Goal: Task Accomplishment & Management: Use online tool/utility

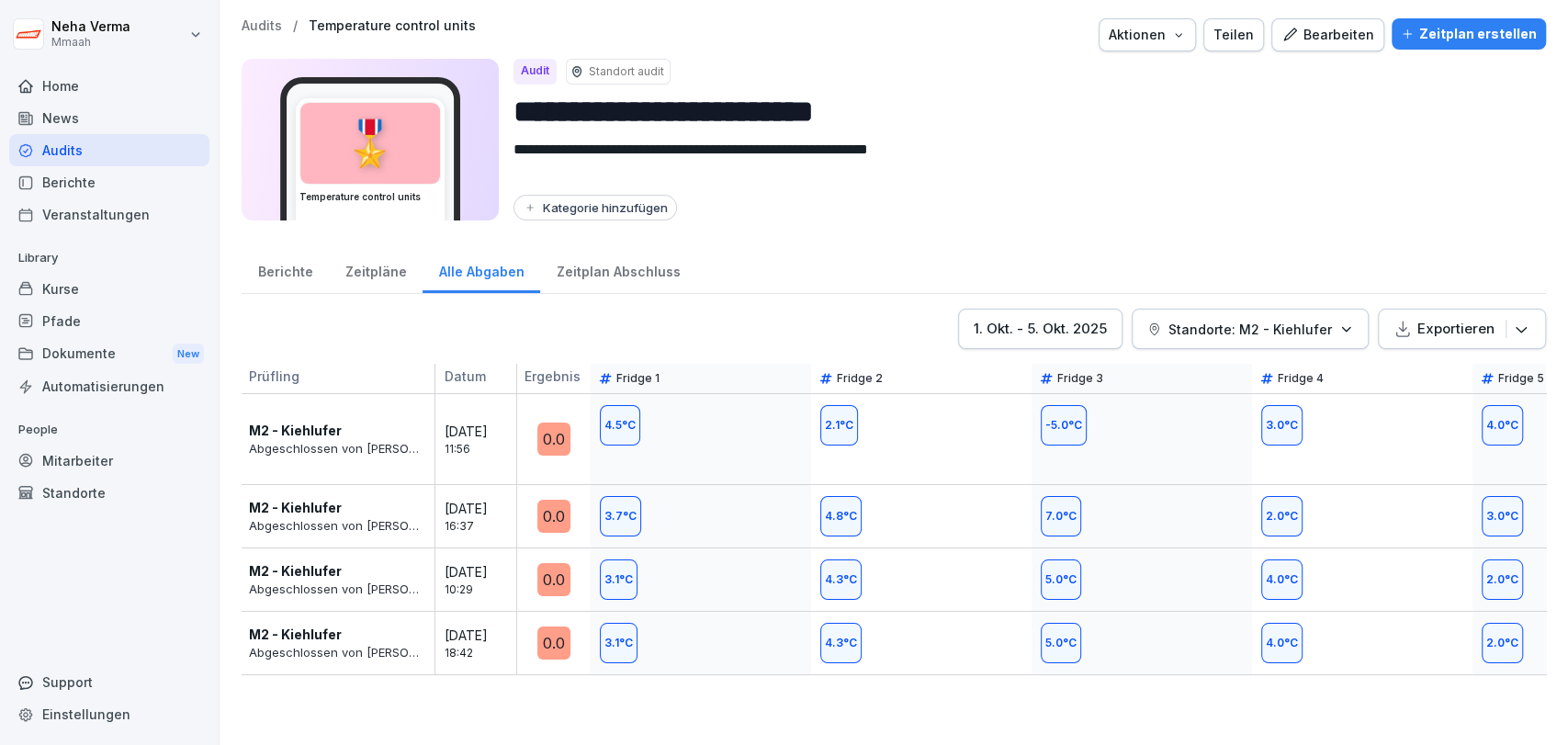
click at [1204, 327] on p "Standorte: M2 - Kiehlufer" at bounding box center [1250, 329] width 163 height 20
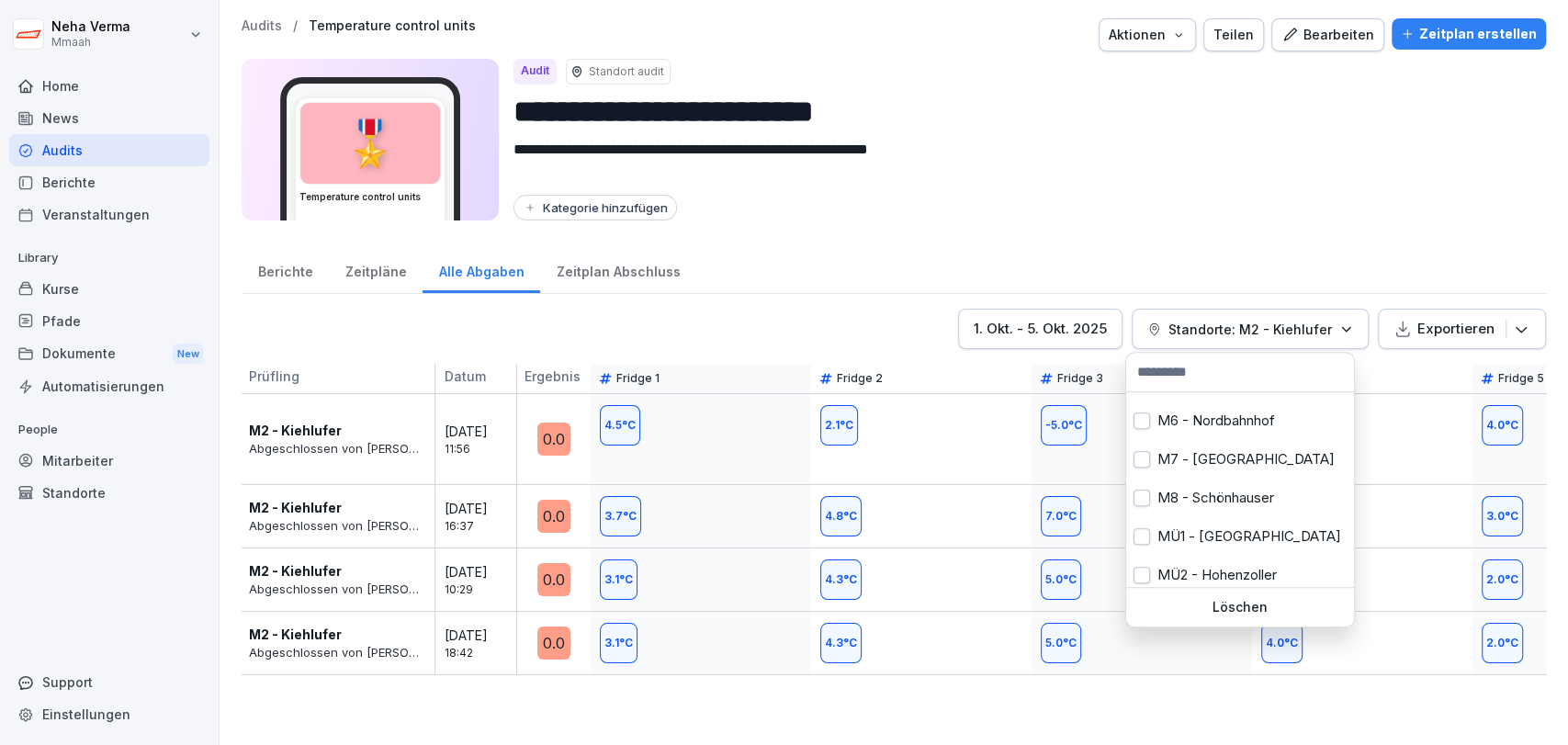
scroll to position [229, 0]
click at [1134, 449] on button "button" at bounding box center [1141, 452] width 17 height 17
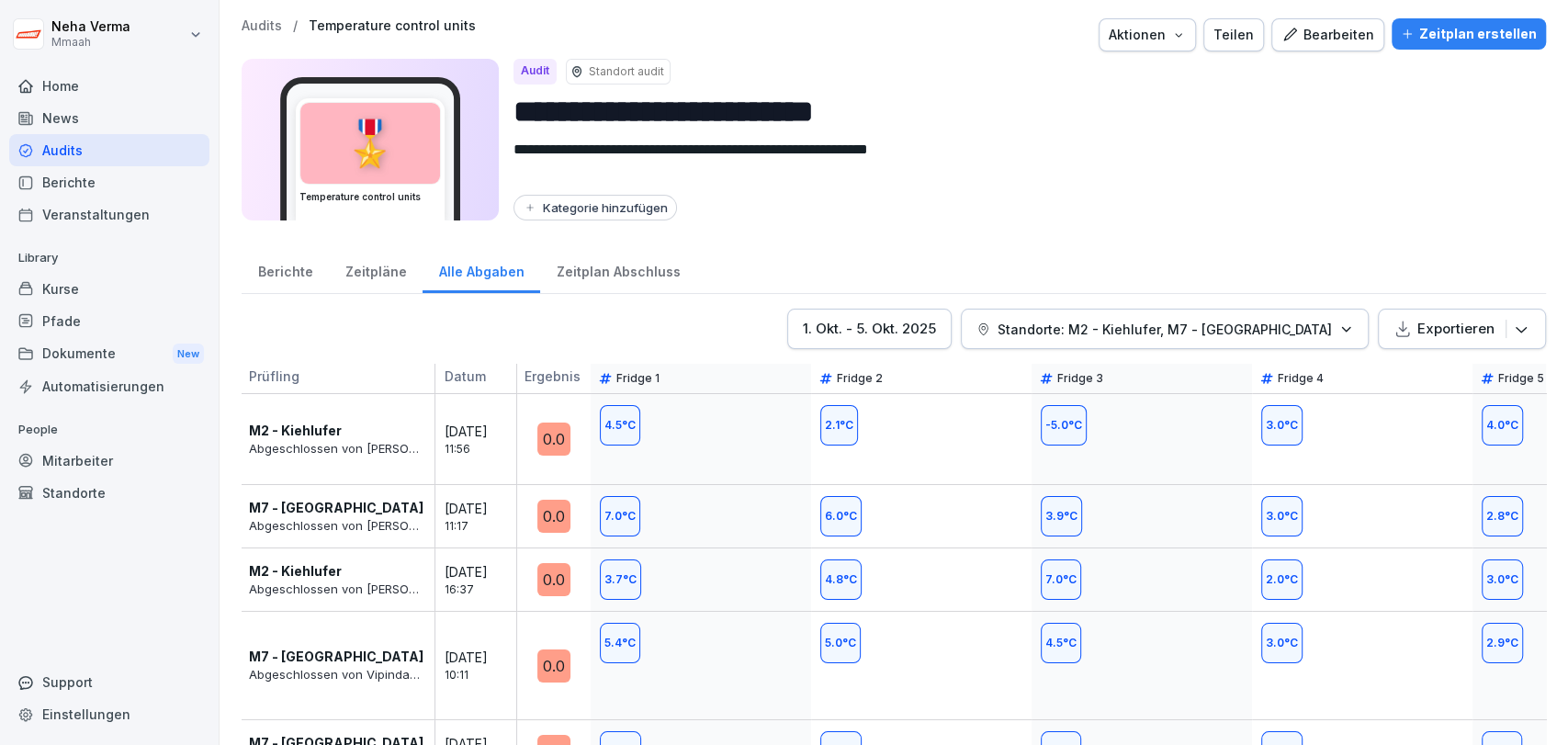
click at [1233, 230] on html "**********" at bounding box center [784, 372] width 1568 height 745
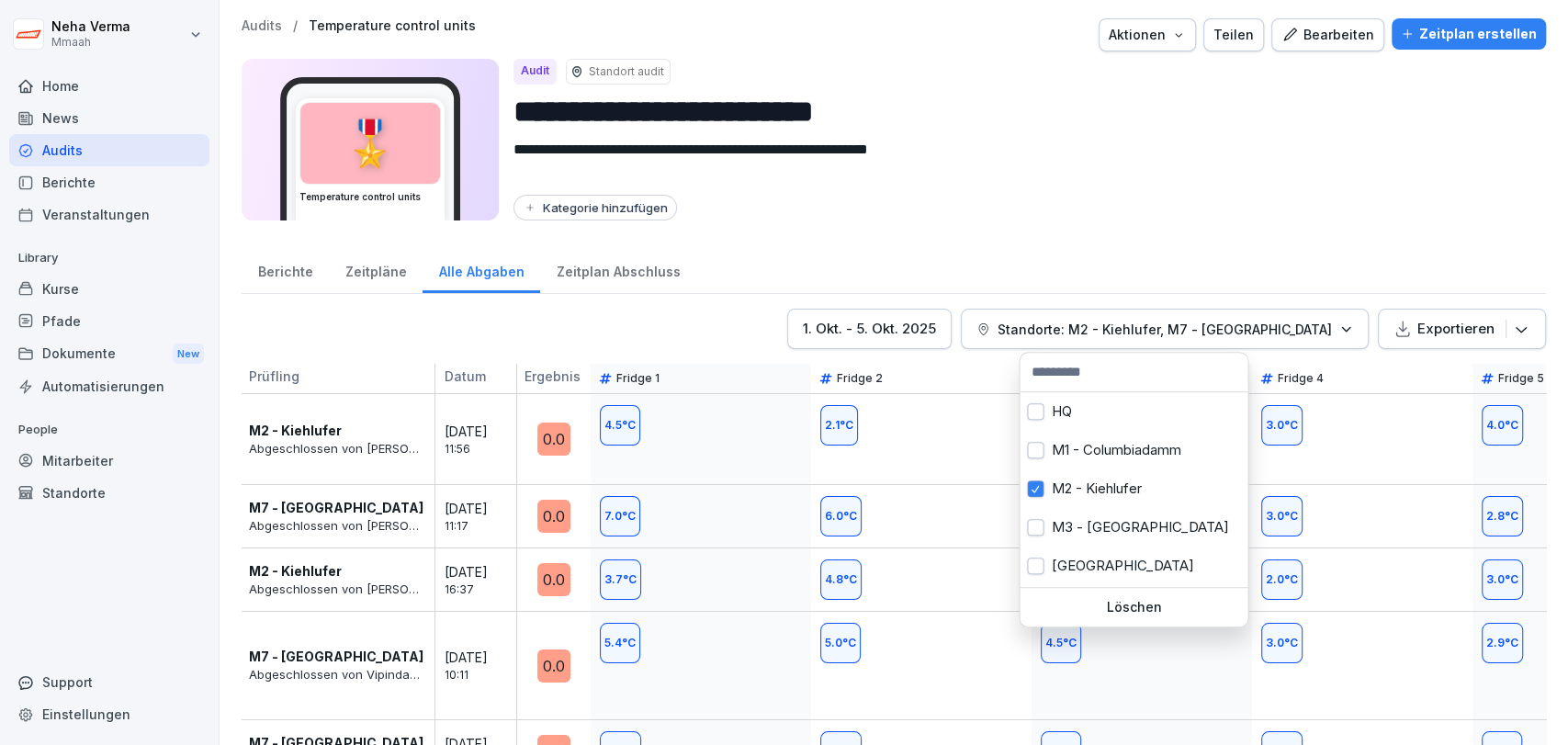
click at [1325, 319] on div "Standorte: M2 - Kiehlufer, M7 - [GEOGRAPHIC_DATA]" at bounding box center [1163, 329] width 376 height 20
click at [1043, 484] on button "button" at bounding box center [1035, 488] width 17 height 17
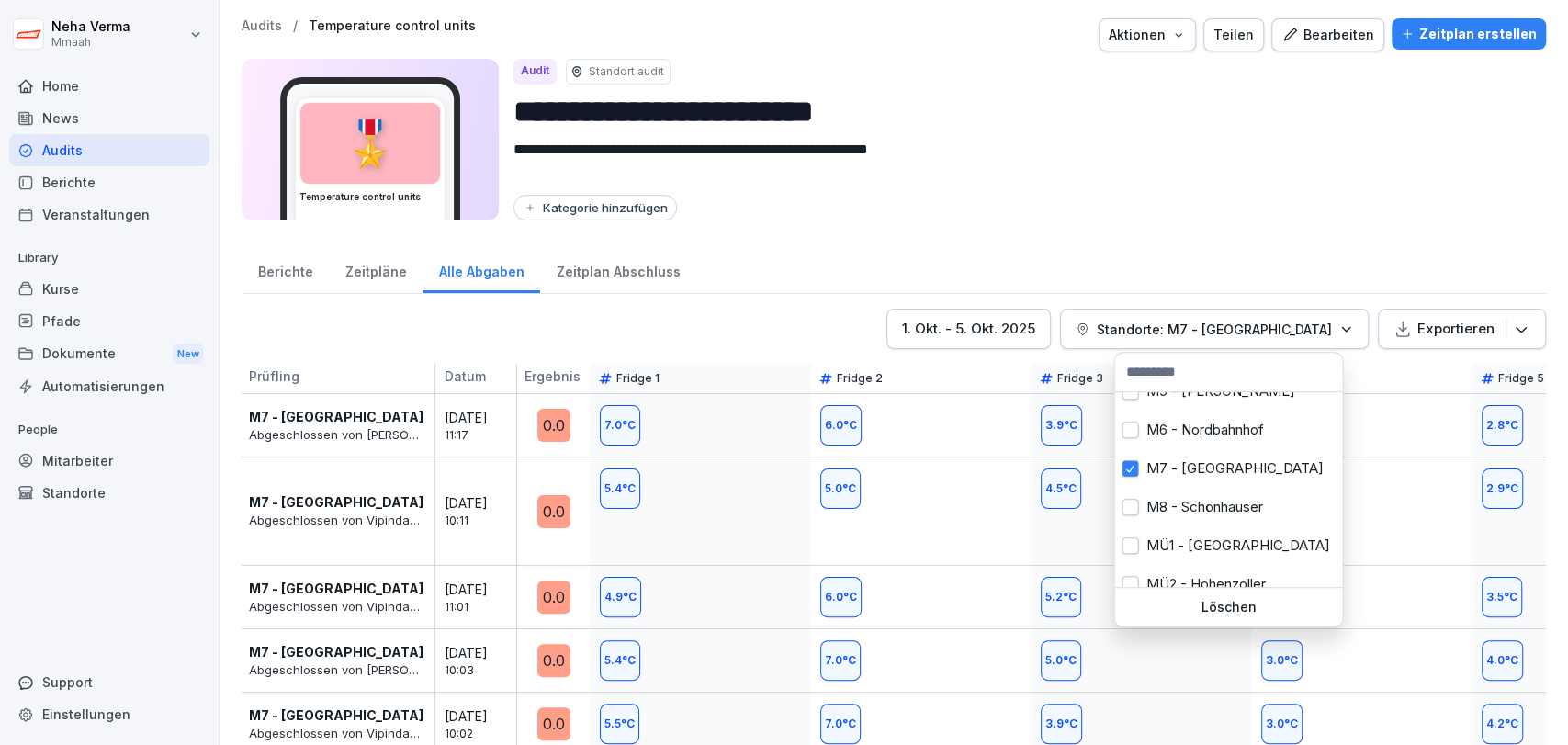
scroll to position [229, 0]
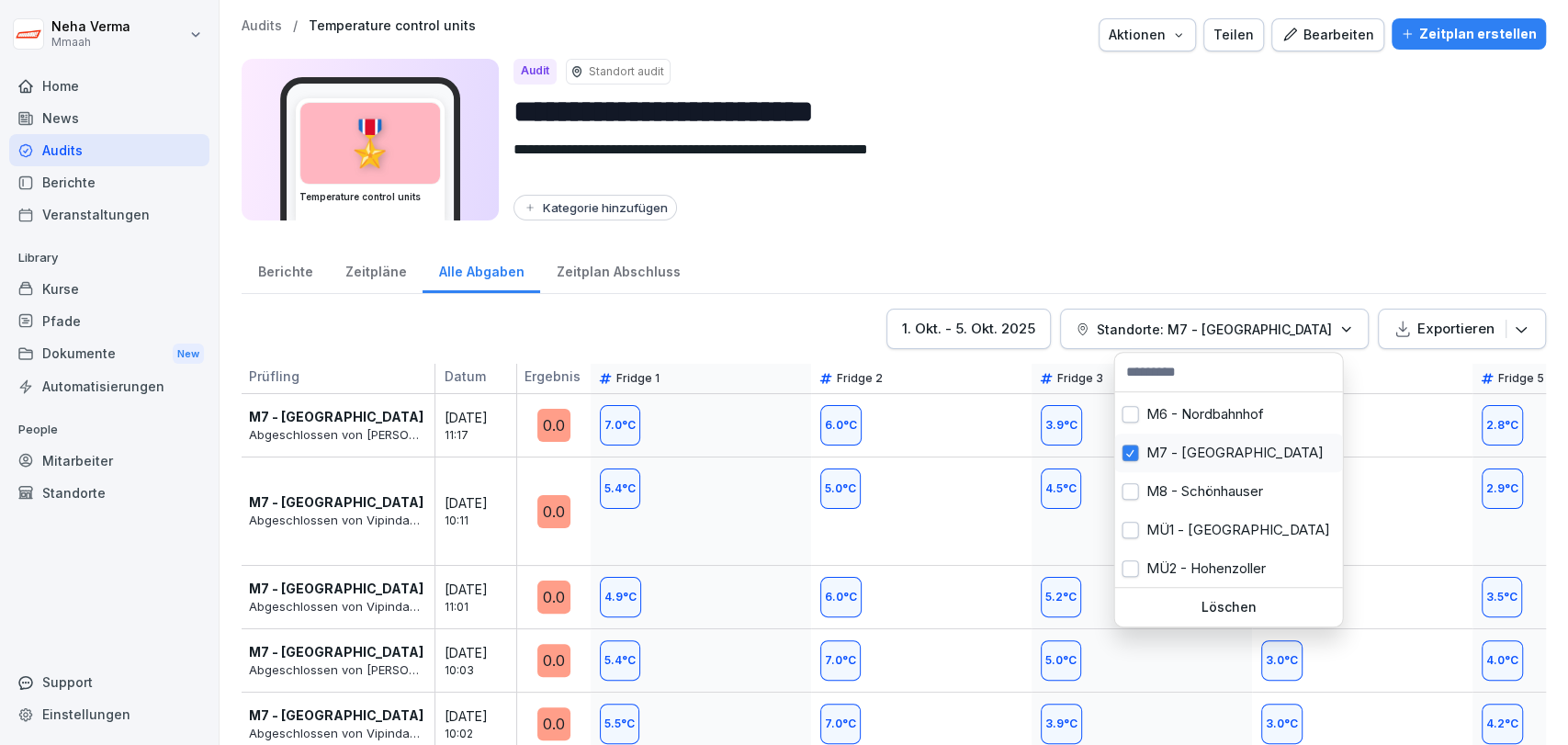
click at [1125, 448] on button "button" at bounding box center [1129, 452] width 17 height 17
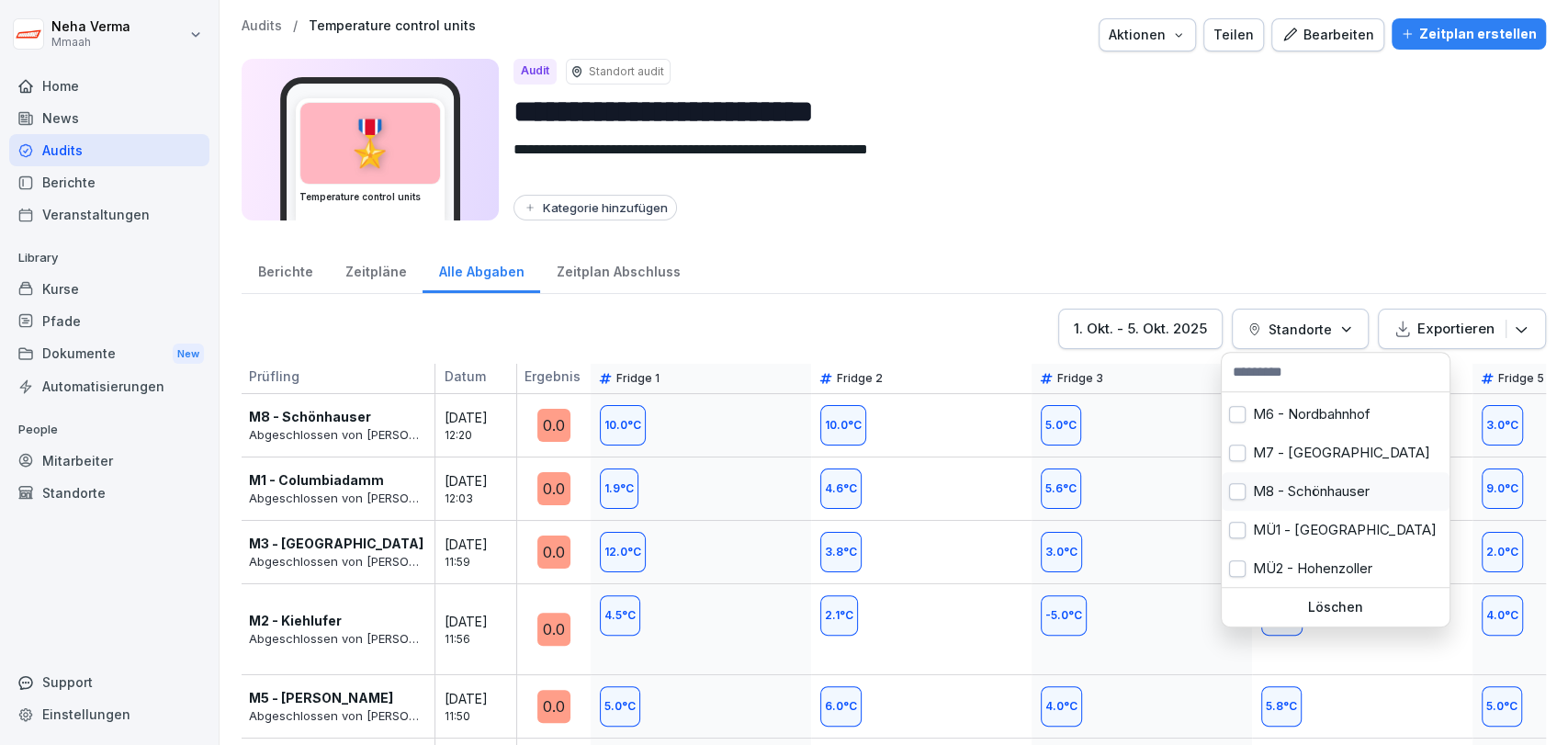
click at [1232, 483] on button "button" at bounding box center [1236, 491] width 17 height 17
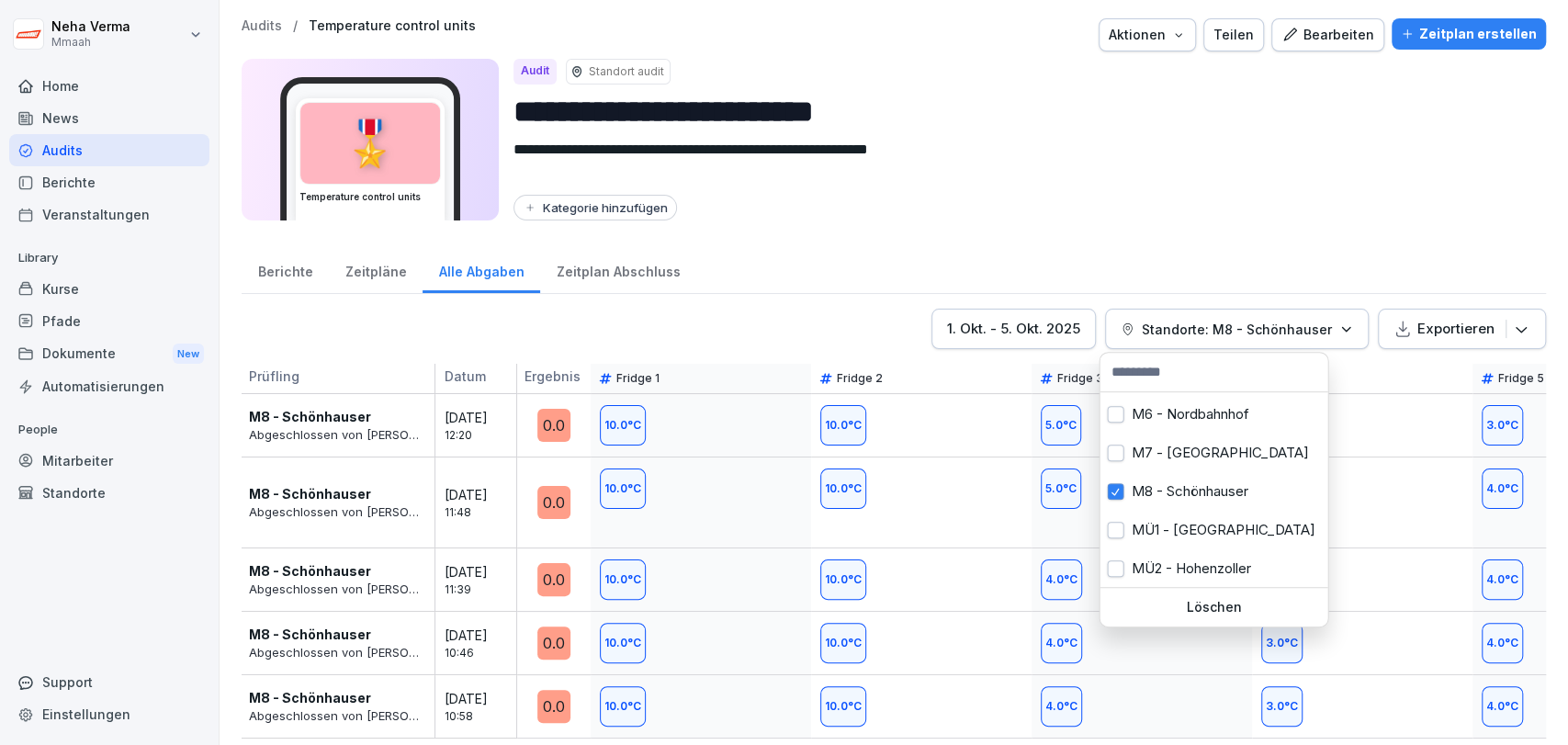
click at [1327, 143] on html "**********" at bounding box center [784, 372] width 1568 height 745
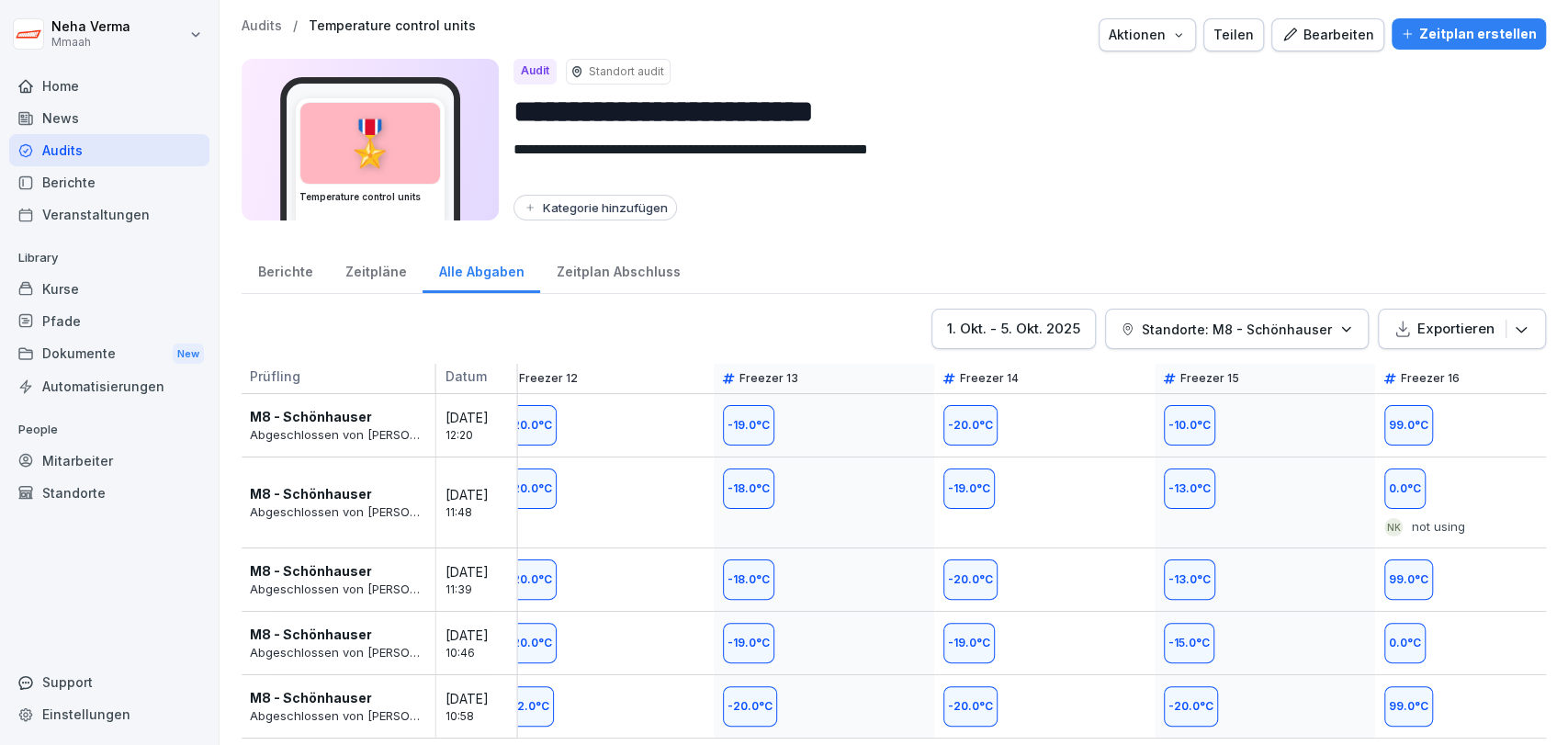
scroll to position [0, 2586]
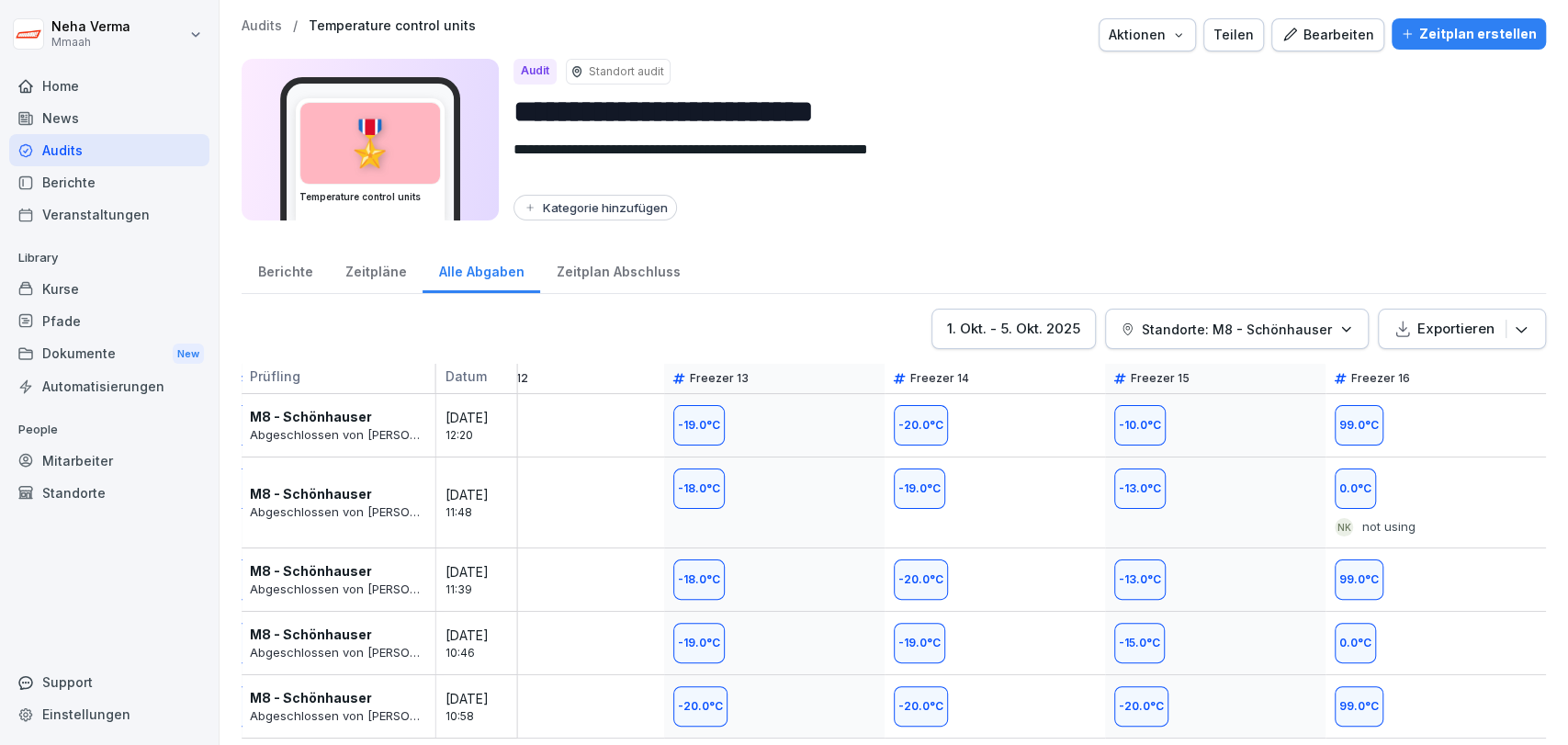
click at [1334, 523] on div "NK" at bounding box center [1343, 527] width 19 height 19
click at [286, 264] on div "Berichte" at bounding box center [285, 270] width 87 height 47
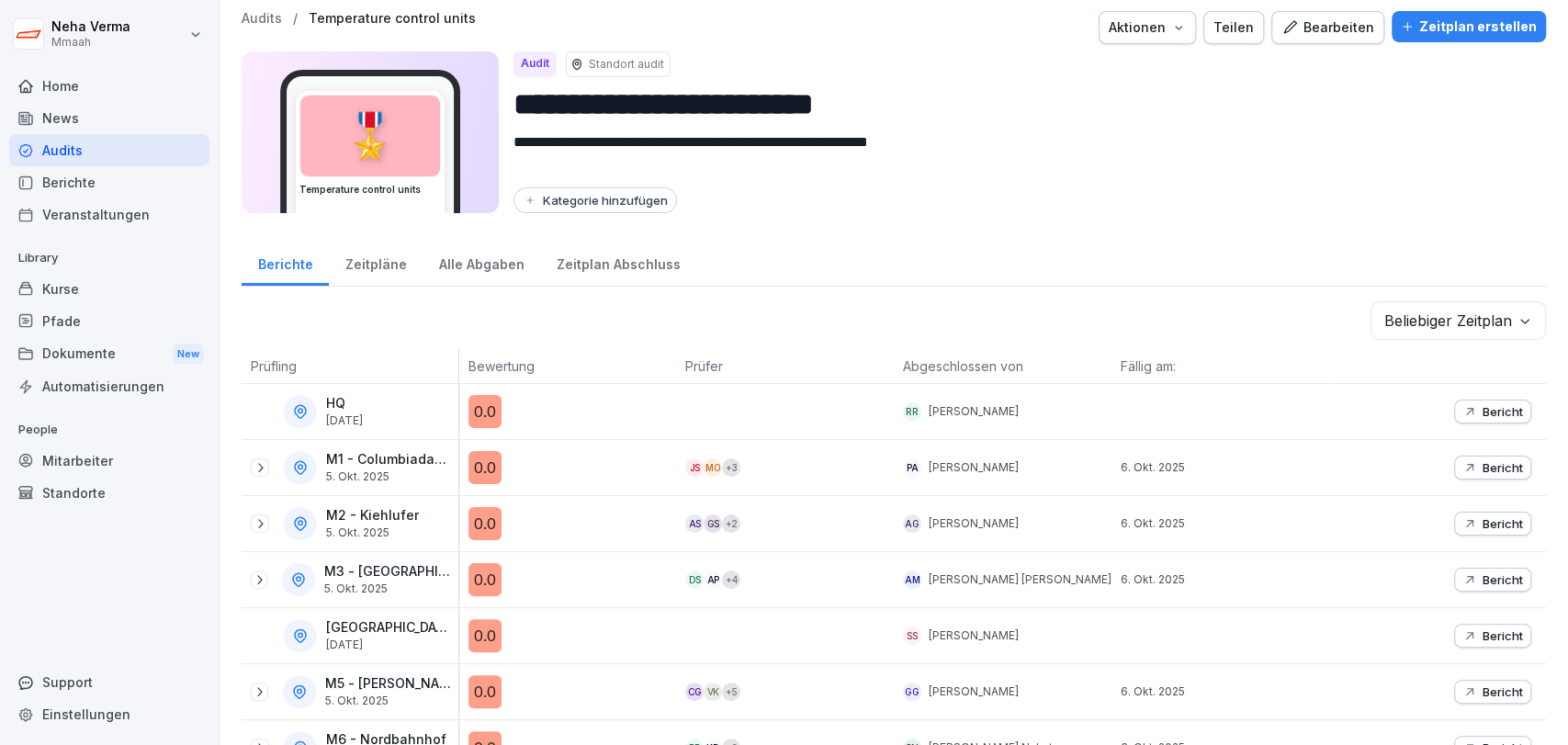
click at [1018, 250] on div "Berichte Zeitpläne Alle Abgaben Zeitplan Abschluss" at bounding box center [893, 262] width 1304 height 48
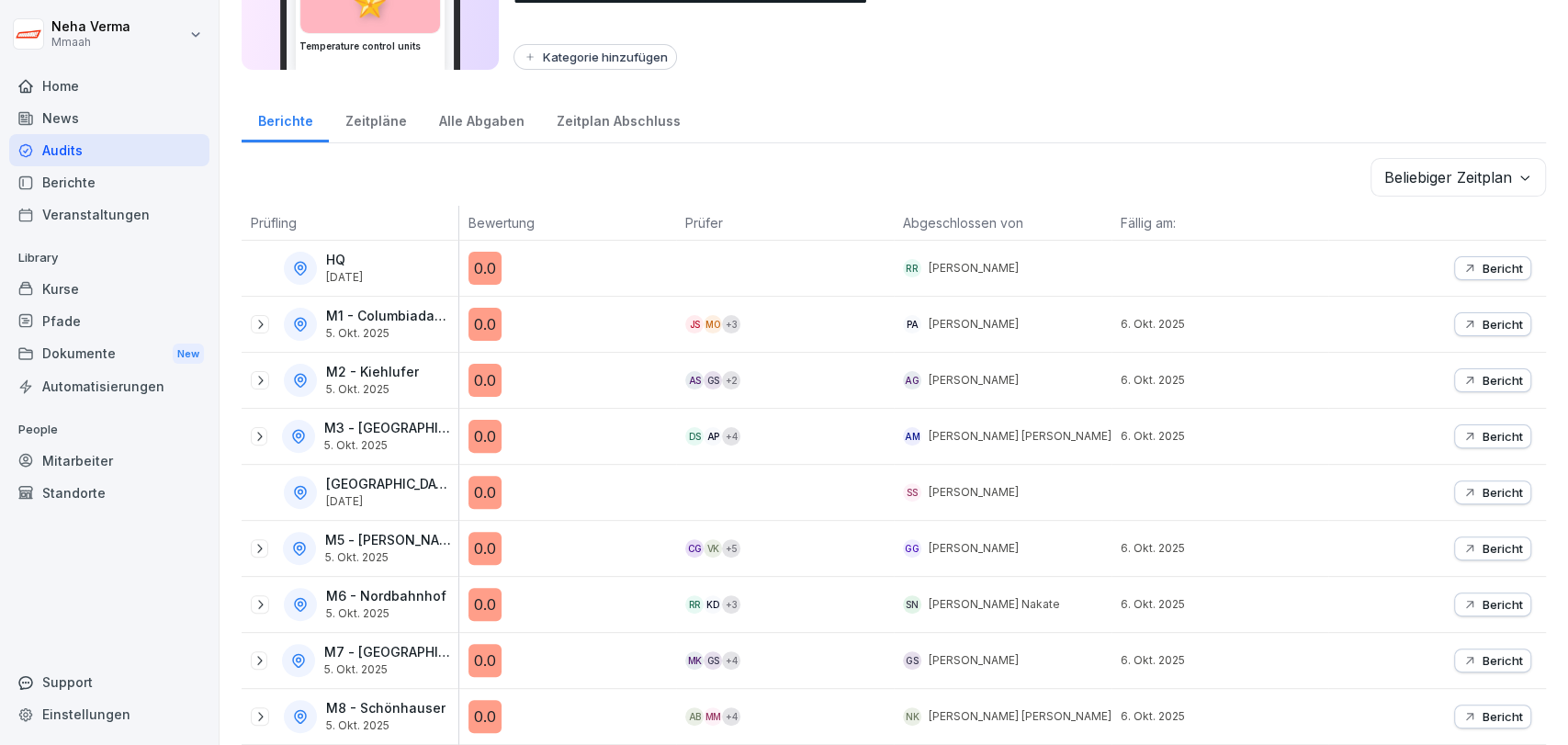
scroll to position [164, 0]
click at [260, 709] on icon at bounding box center [259, 716] width 15 height 15
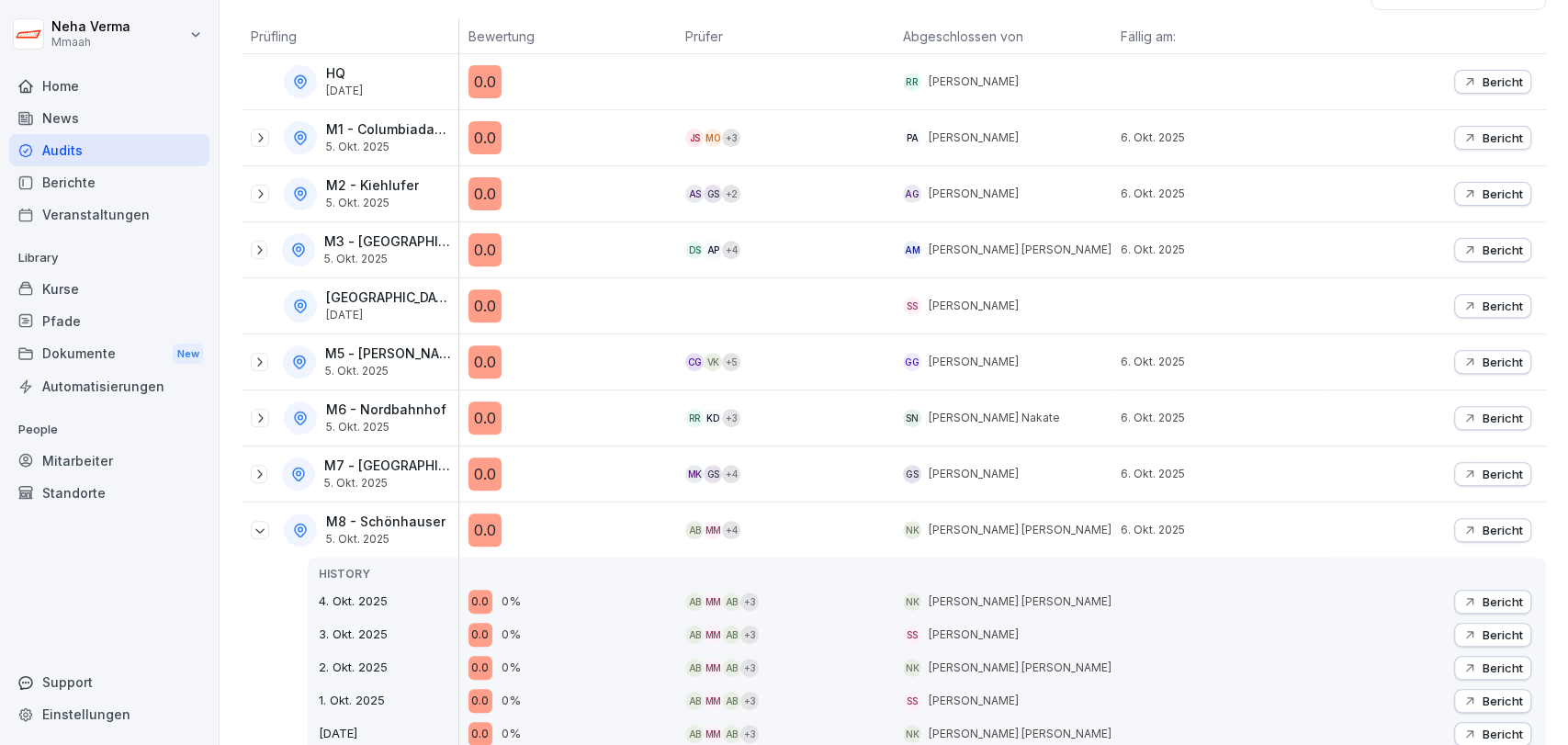
scroll to position [470, 0]
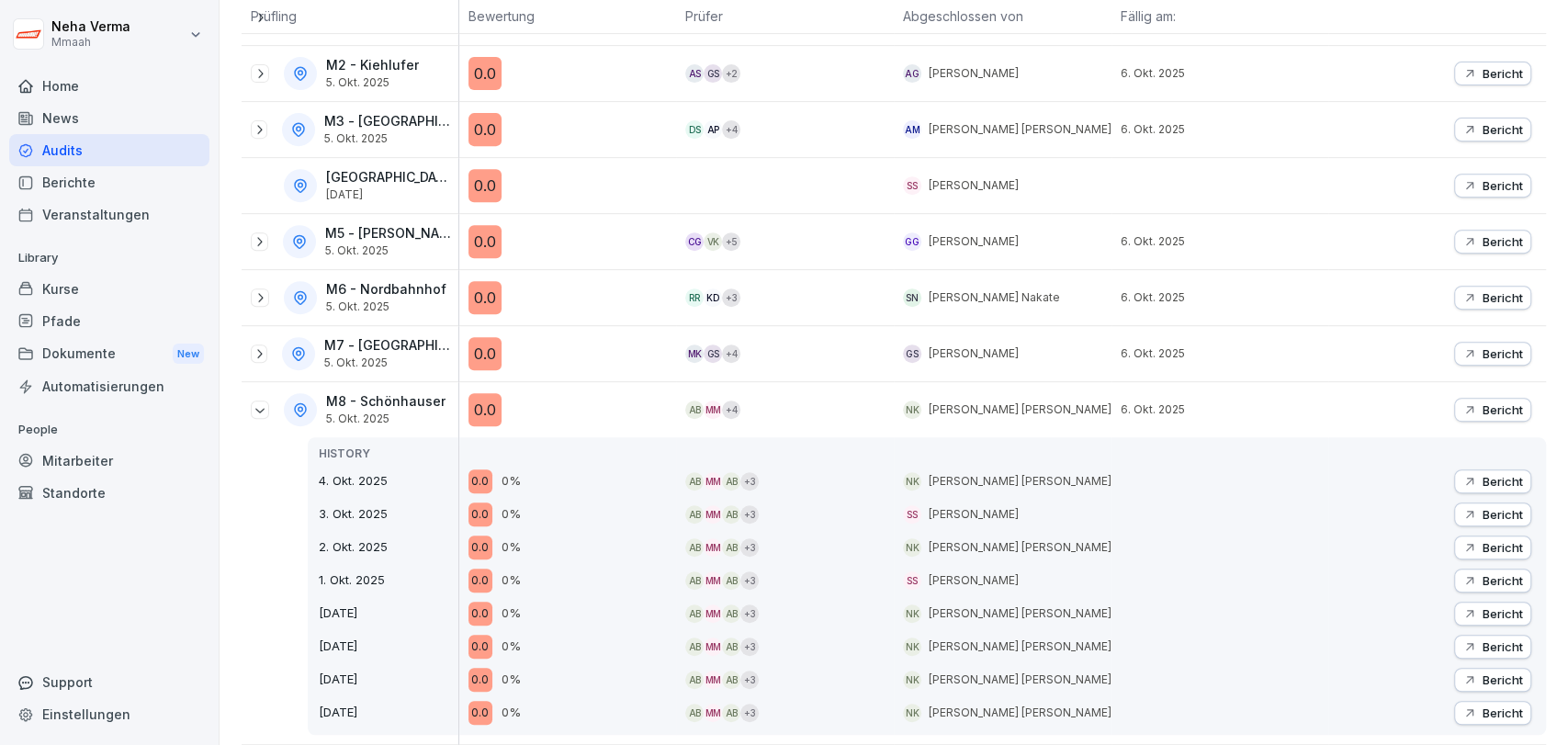
click at [1483, 474] on p "Bericht" at bounding box center [1502, 481] width 40 height 15
